Goal: Information Seeking & Learning: Learn about a topic

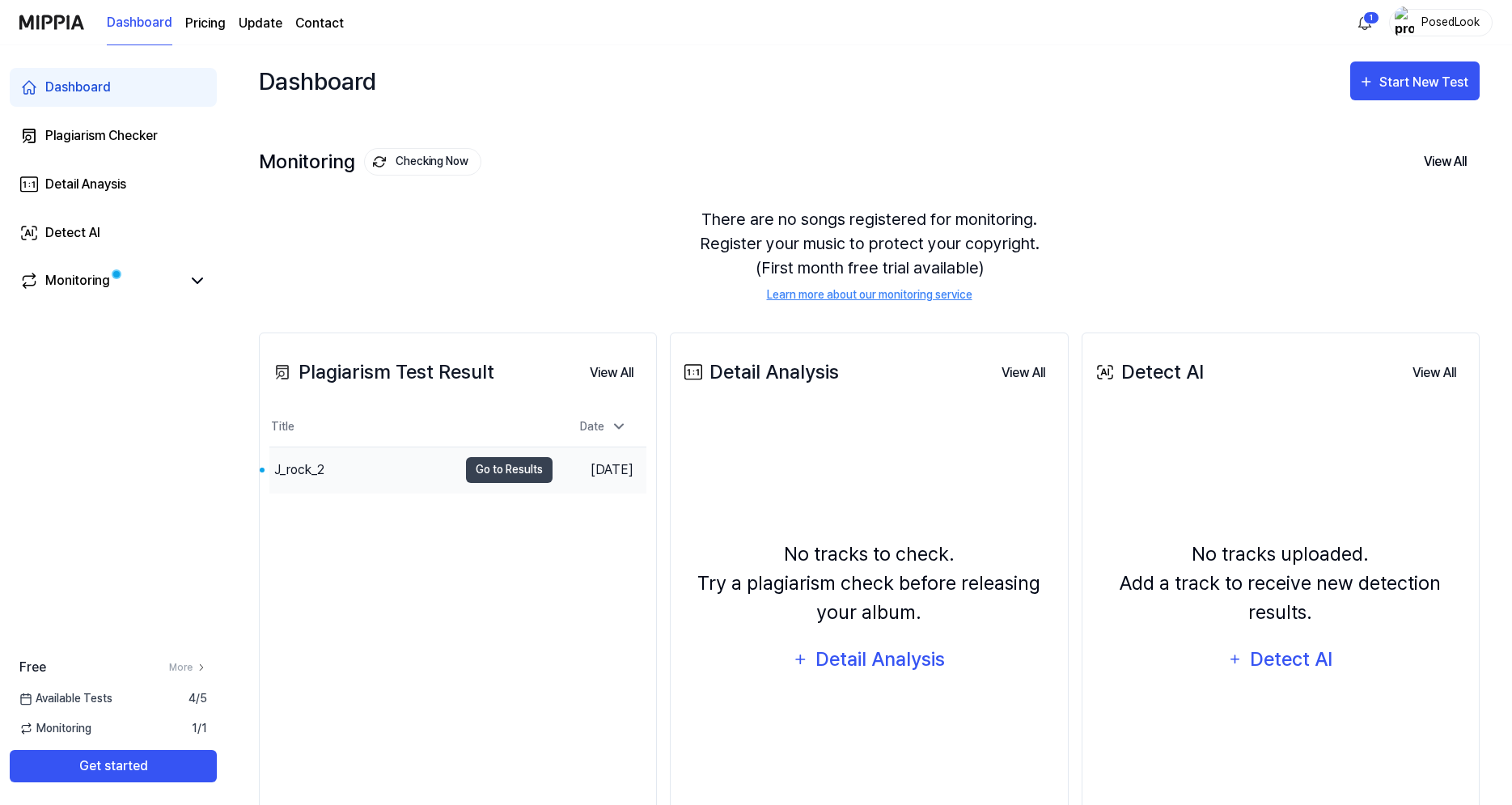
click at [317, 473] on div "J_rock_2" at bounding box center [299, 470] width 50 height 20
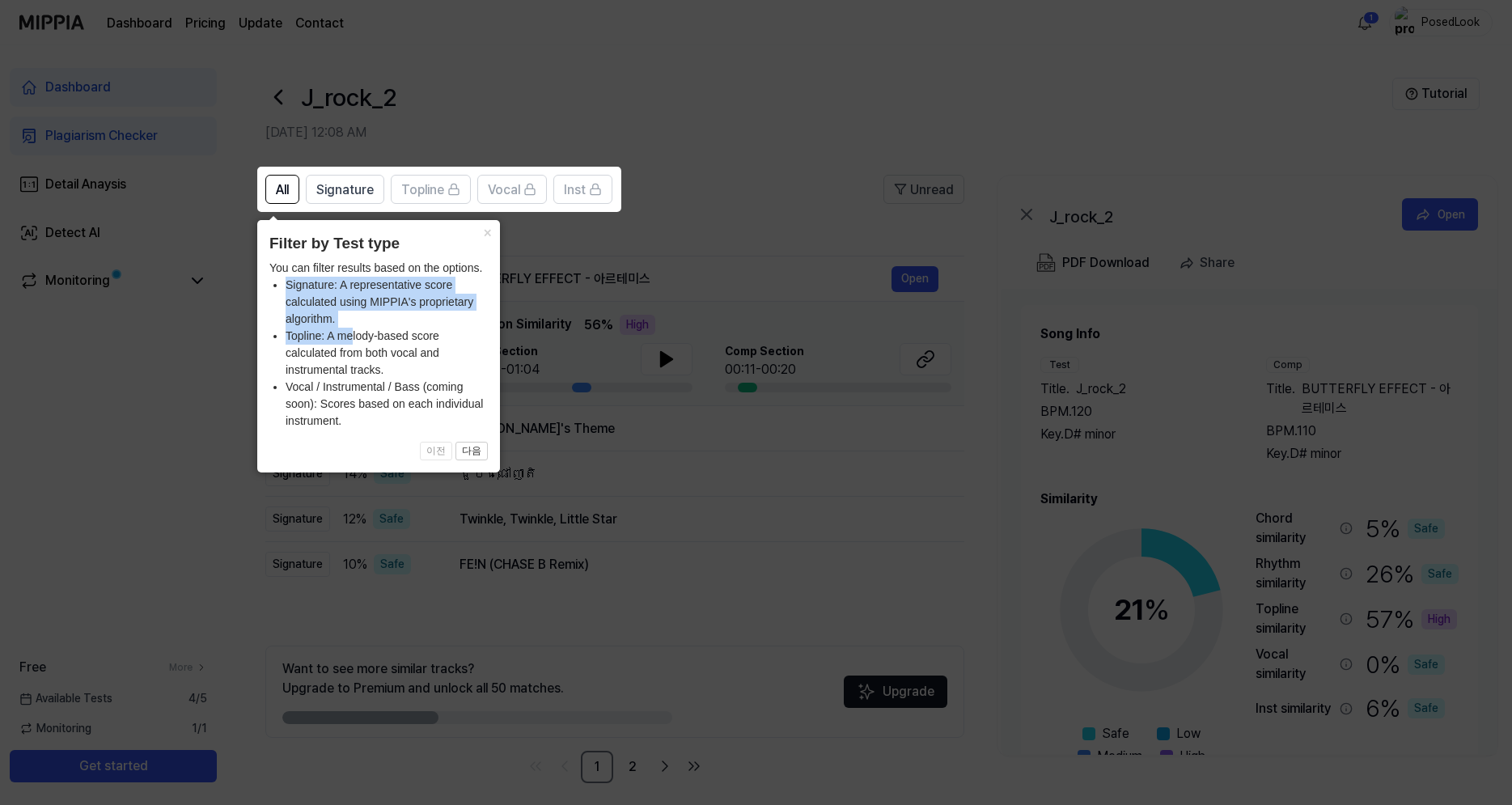
drag, startPoint x: 289, startPoint y: 283, endPoint x: 360, endPoint y: 338, distance: 89.8
click at [355, 336] on ul "Signature: A representative score calculated using MIPPIA's proprietary algorit…" at bounding box center [378, 353] width 219 height 153
click at [577, 458] on icon at bounding box center [756, 402] width 1512 height 805
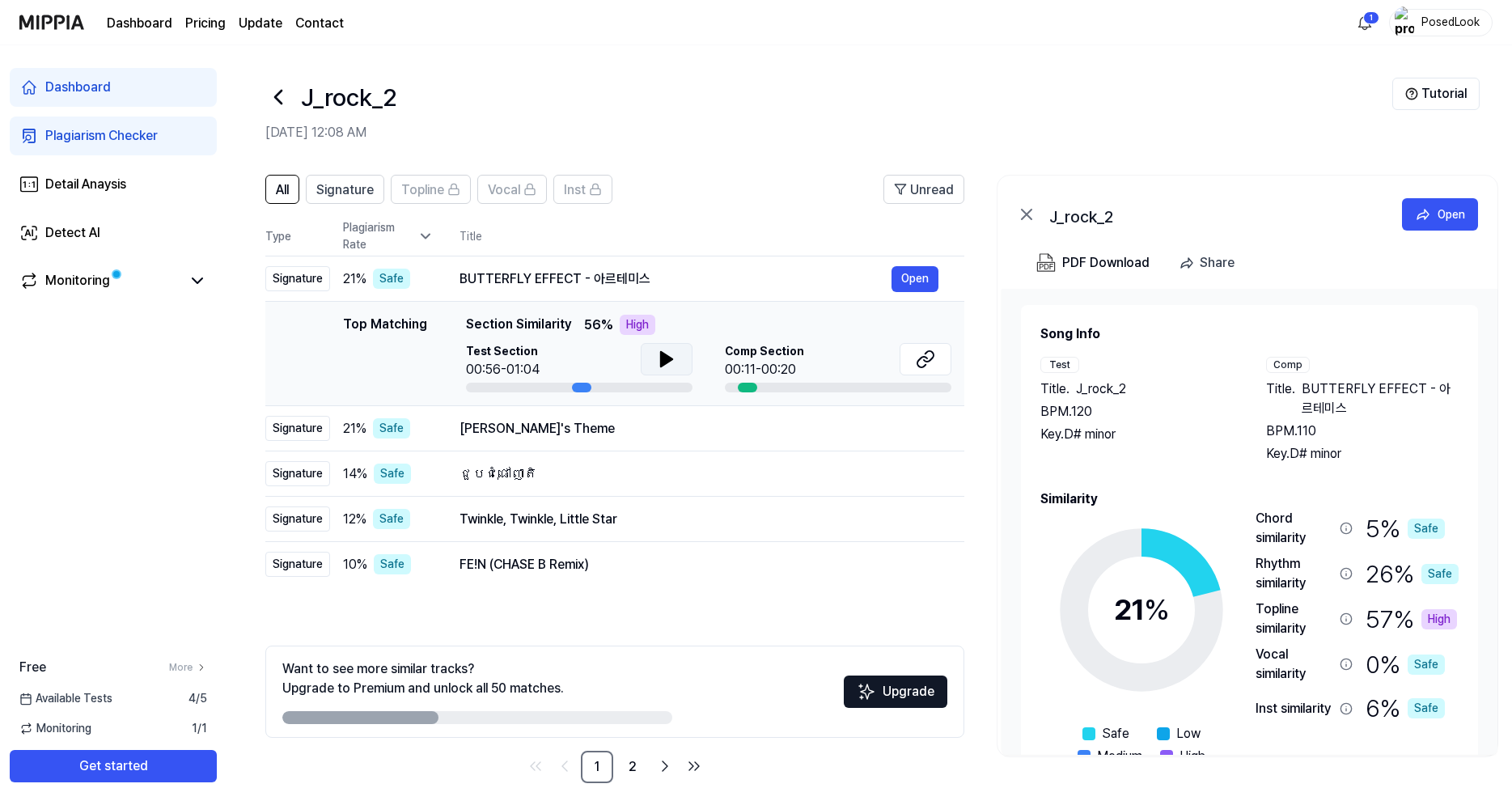
click at [657, 366] on icon at bounding box center [666, 360] width 20 height 20
click at [900, 277] on button "Open" at bounding box center [914, 279] width 47 height 26
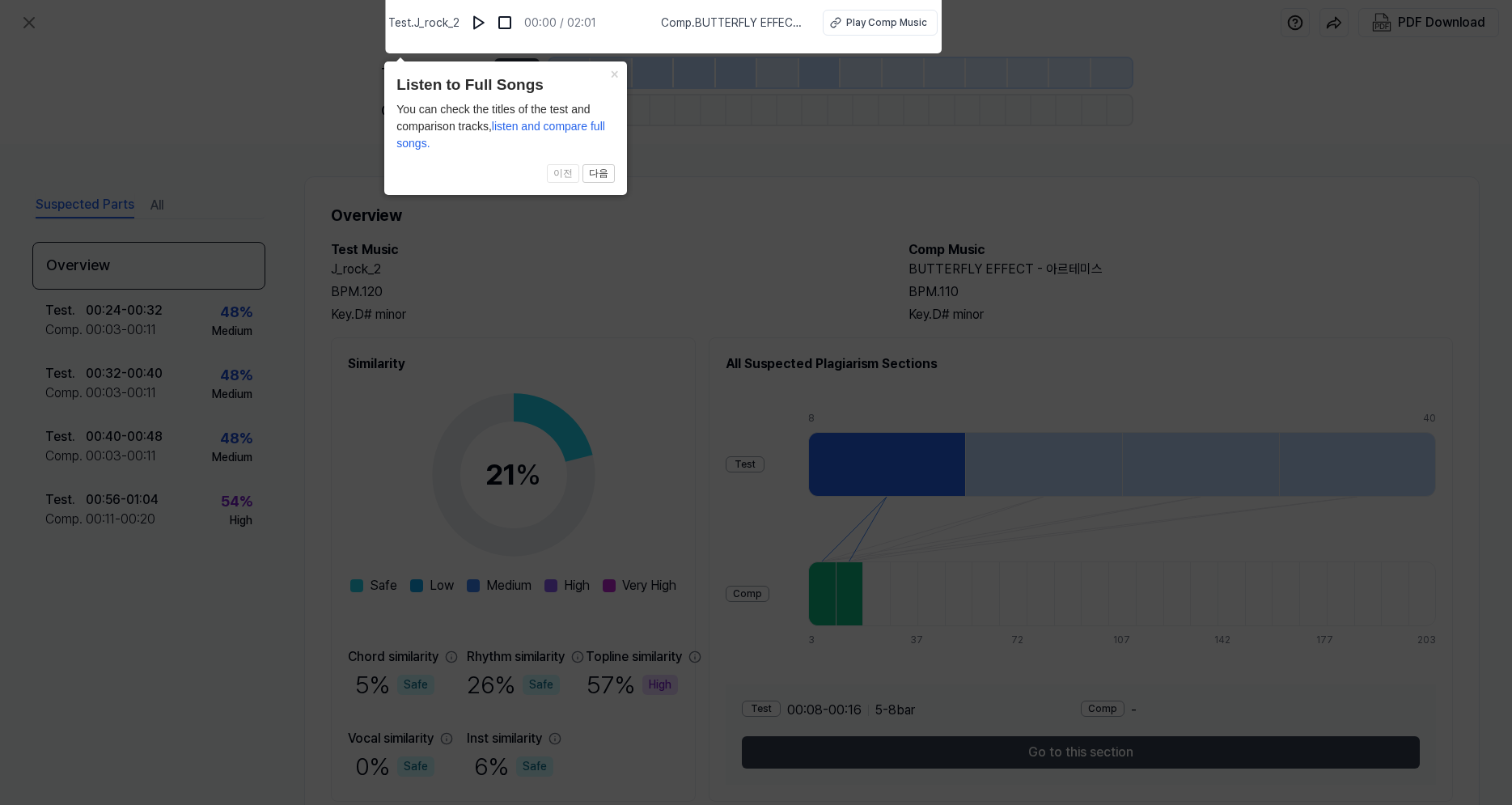
click at [700, 168] on icon at bounding box center [756, 398] width 1512 height 813
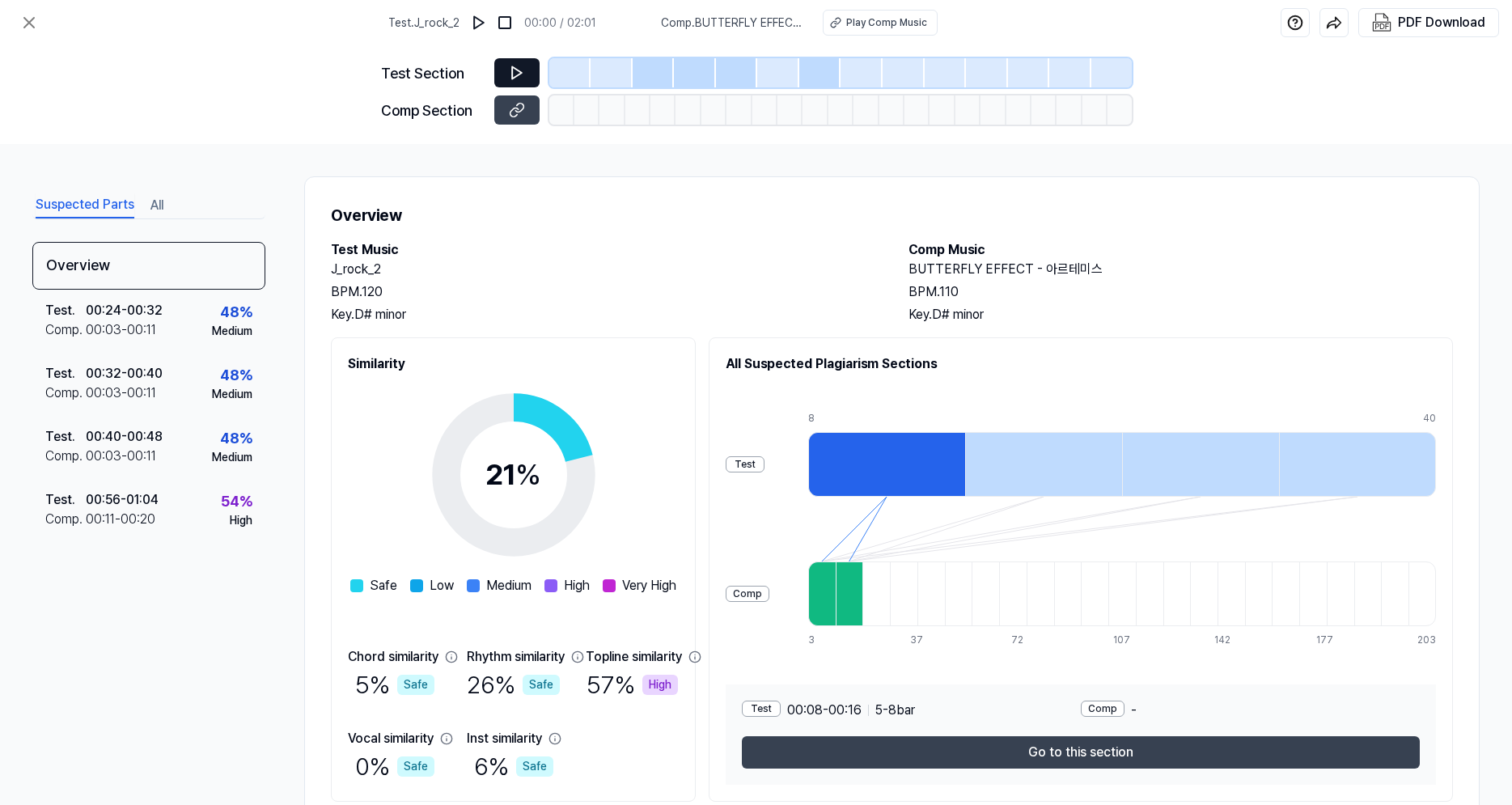
click at [499, 70] on button at bounding box center [517, 73] width 45 height 29
click at [480, 23] on img at bounding box center [479, 23] width 16 height 16
click at [486, 12] on button at bounding box center [481, 23] width 26 height 26
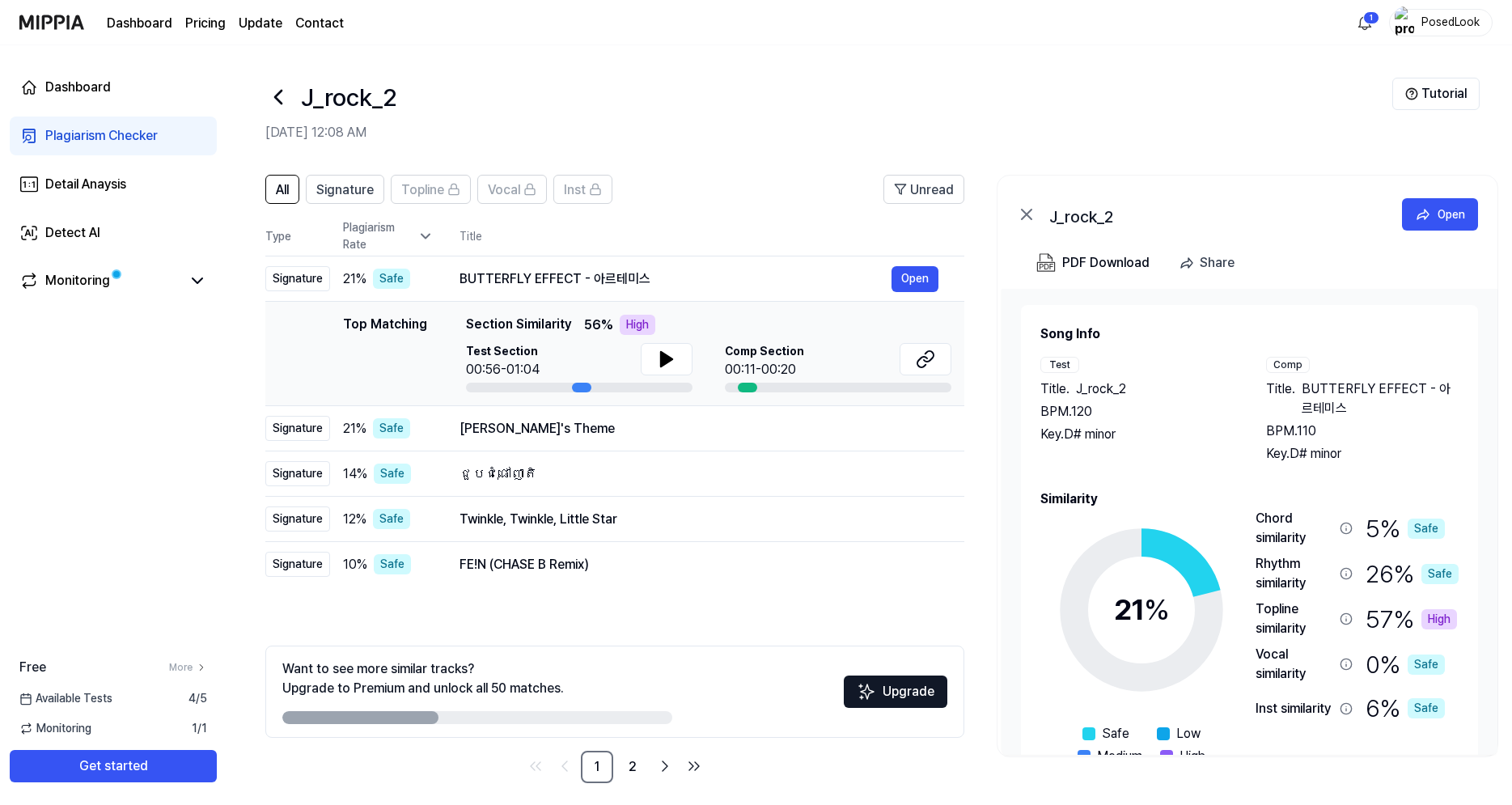
click at [422, 758] on nav "1 2" at bounding box center [615, 767] width 699 height 33
drag, startPoint x: 342, startPoint y: 329, endPoint x: 557, endPoint y: 341, distance: 215.3
click at [557, 341] on div "Top Matching Top Matching Section Similarity 56 % High Test Section 00:56-01:04…" at bounding box center [615, 353] width 673 height 78
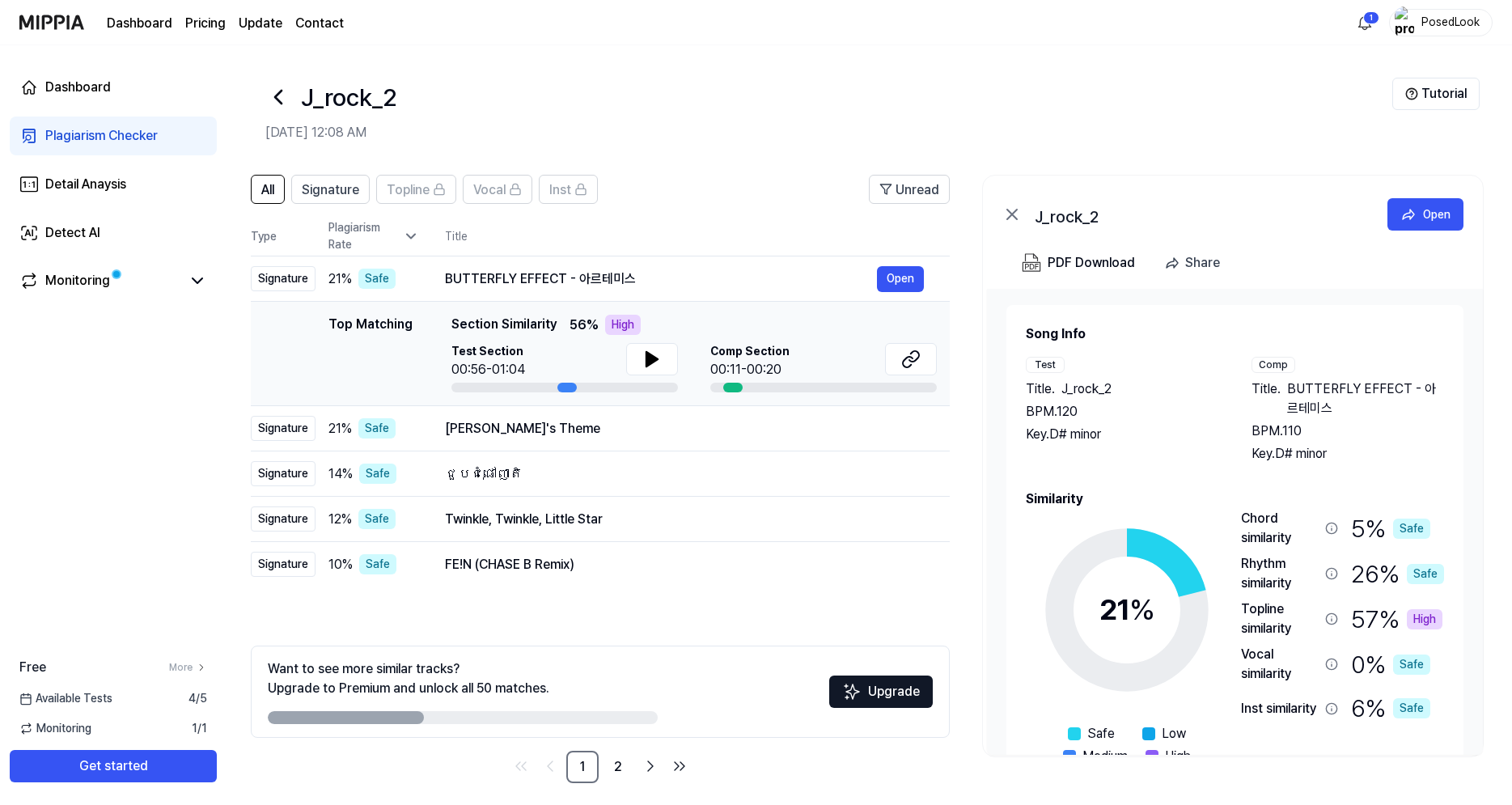
drag, startPoint x: 565, startPoint y: 323, endPoint x: 548, endPoint y: 343, distance: 26.2
click at [548, 343] on div "Top Matching Section Similarity 56 % High Test Section 00:56-01:04 Comp Section…" at bounding box center [693, 353] width 485 height 78
click at [831, 352] on div "Comp Section 00:11-00:20" at bounding box center [822, 361] width 227 height 36
click at [488, 318] on span "Section Similarity" at bounding box center [502, 324] width 105 height 20
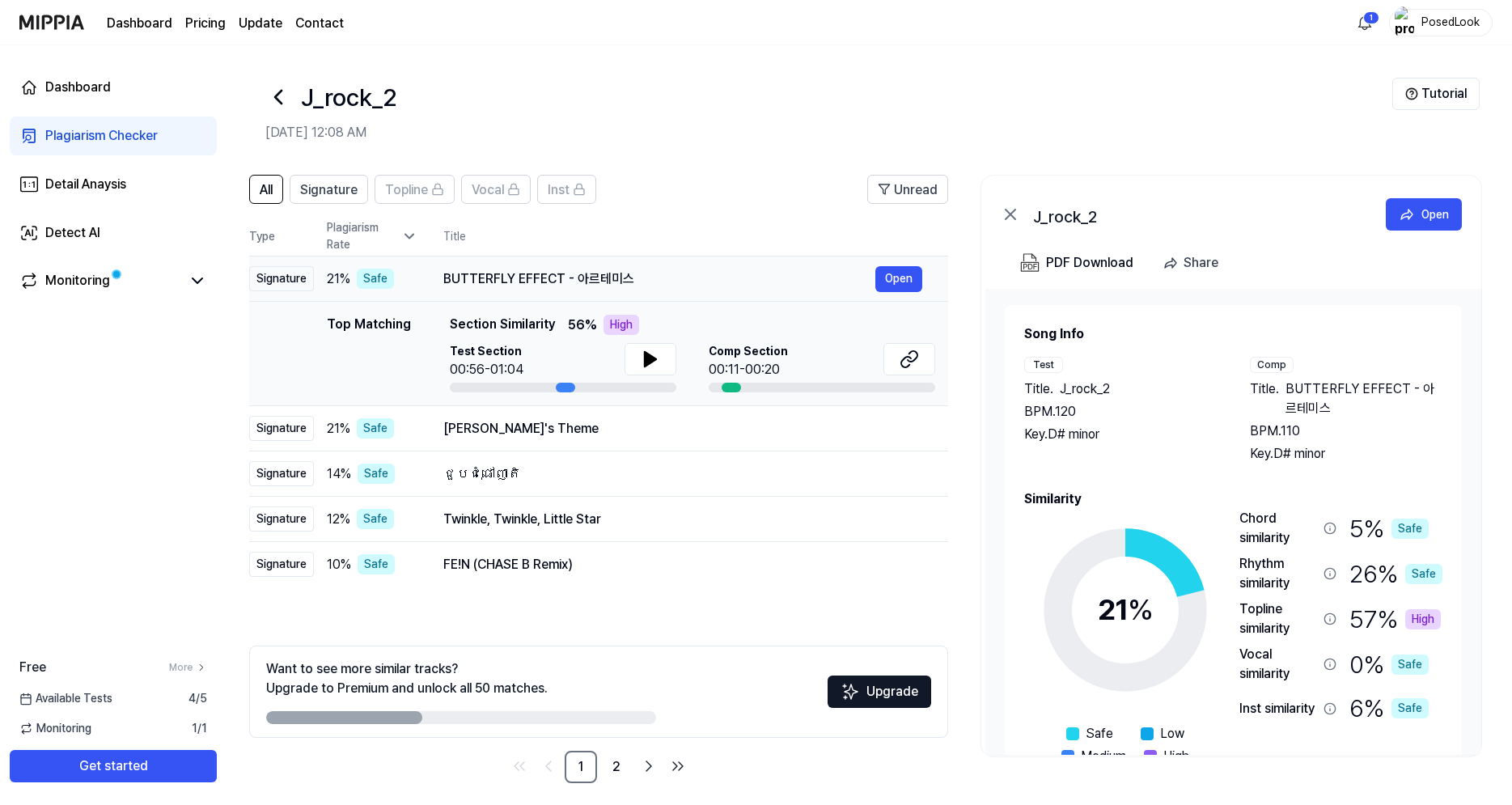
click at [702, 282] on div "BUTTERFLY EFFECT - 아르테미스" at bounding box center [659, 279] width 432 height 20
click at [657, 360] on icon at bounding box center [651, 360] width 20 height 20
click at [732, 387] on div at bounding box center [731, 387] width 20 height 10
click at [900, 370] on button at bounding box center [909, 360] width 52 height 33
